Goal: Navigation & Orientation: Find specific page/section

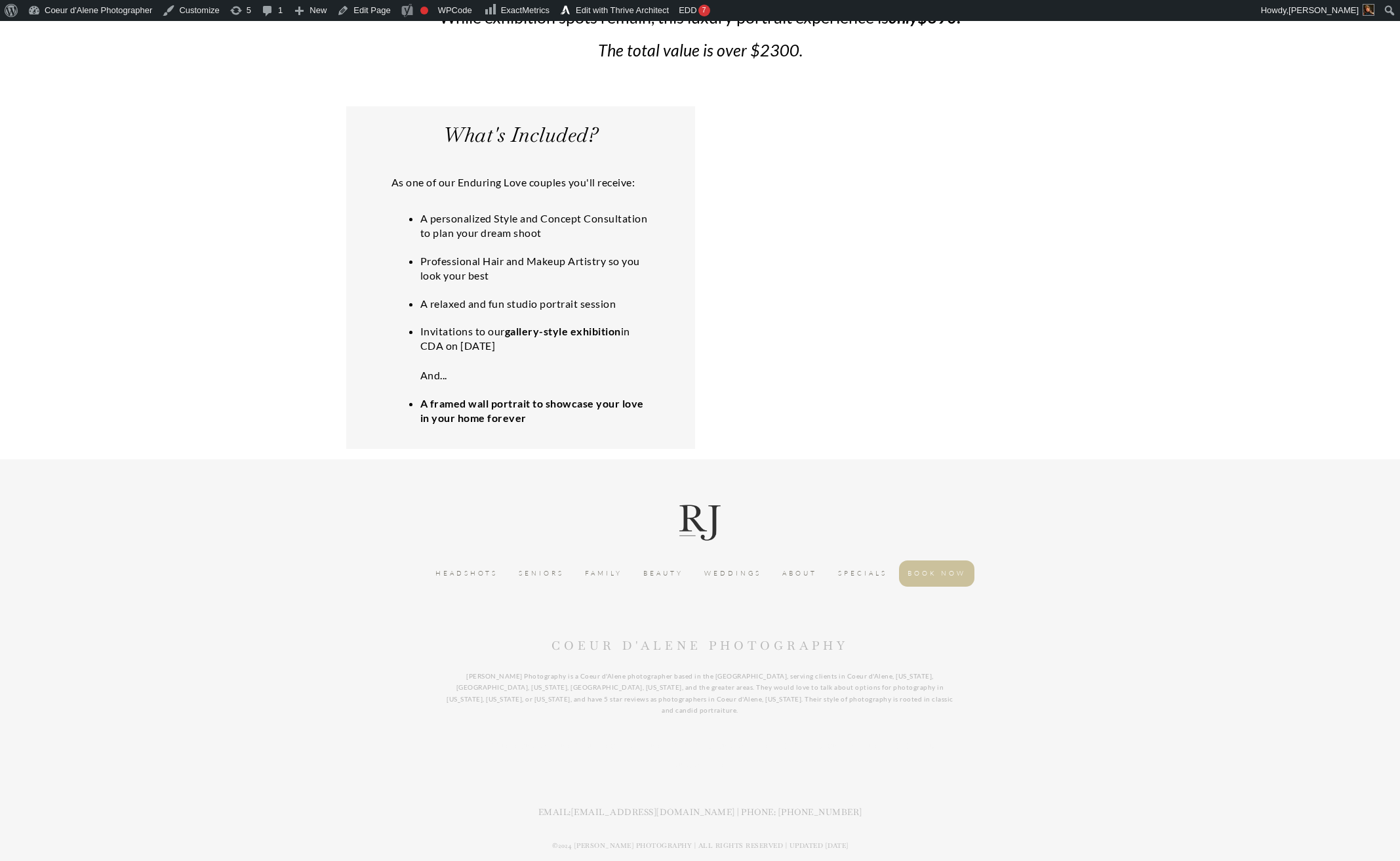
scroll to position [2269, 0]
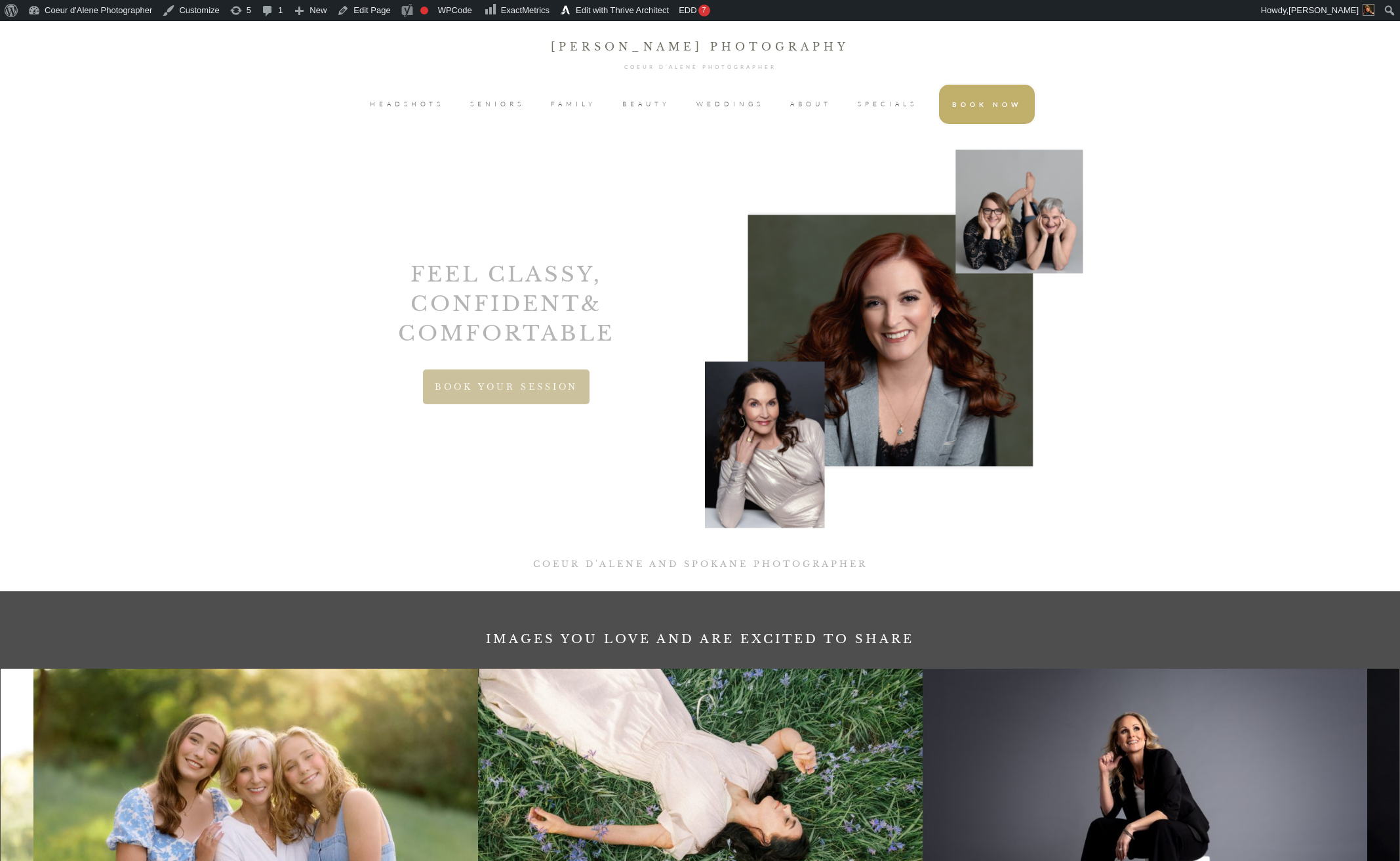
click at [876, 105] on span "SPECIALS" at bounding box center [887, 104] width 60 height 19
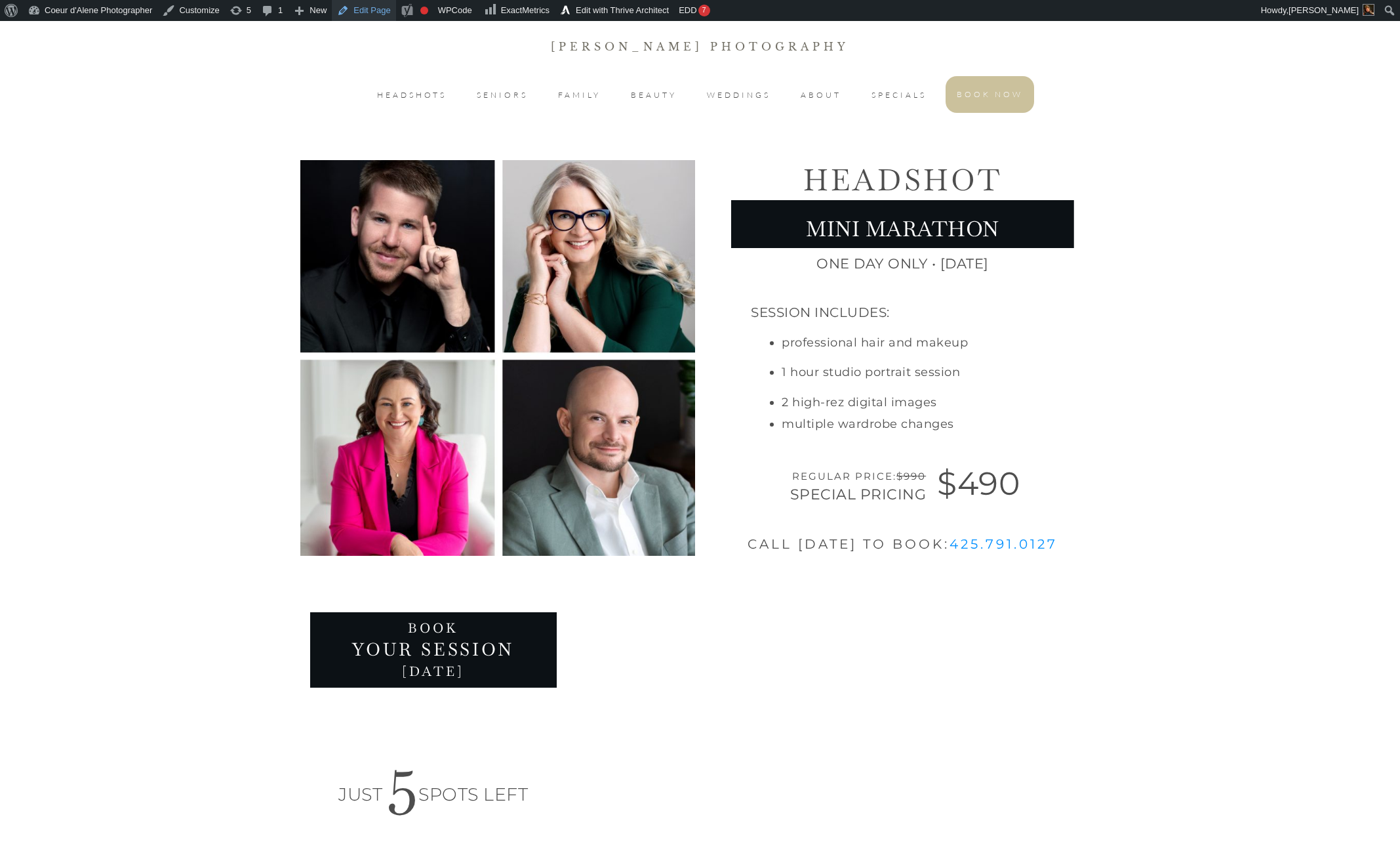
click at [363, 11] on link "Edit Page" at bounding box center [364, 10] width 63 height 21
